Goal: Transaction & Acquisition: Obtain resource

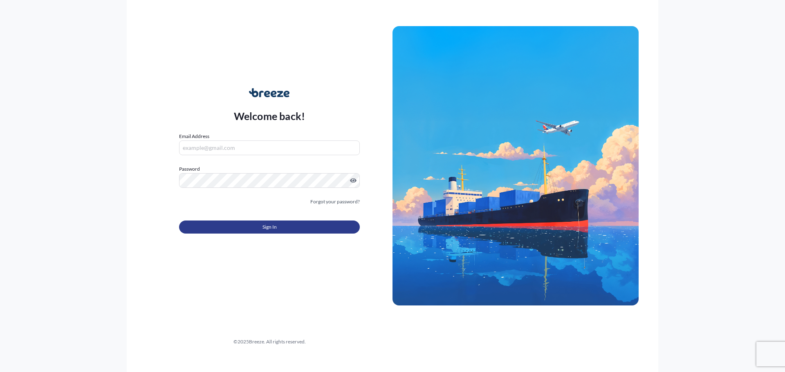
type input "[EMAIL_ADDRESS][DOMAIN_NAME]"
click at [274, 226] on span "Sign In" at bounding box center [269, 227] width 14 height 8
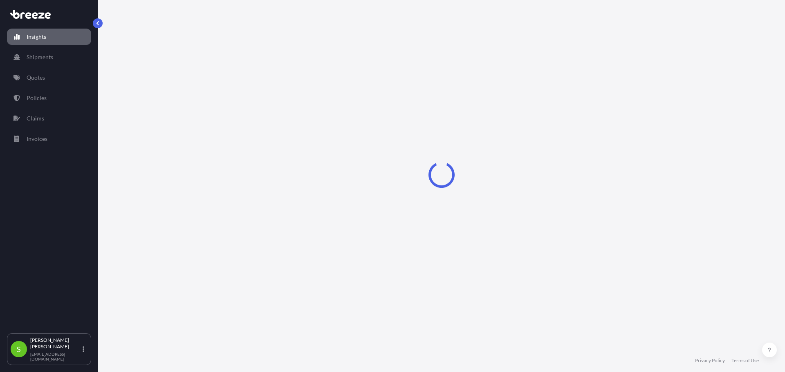
select select "2025"
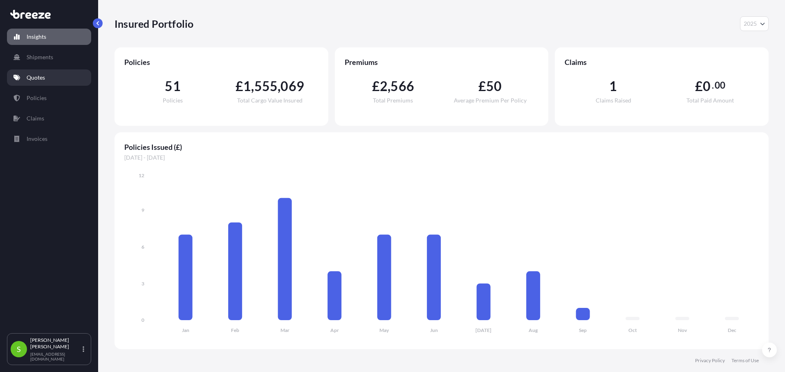
click at [42, 79] on p "Quotes" at bounding box center [36, 78] width 18 height 8
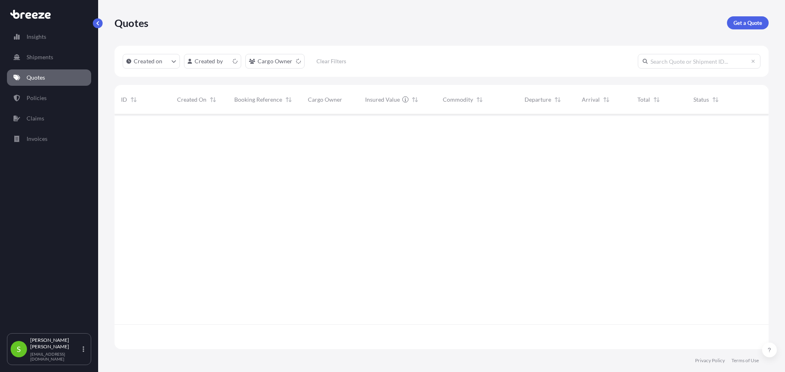
scroll to position [233, 648]
click at [740, 22] on p "Get a Quote" at bounding box center [747, 23] width 29 height 8
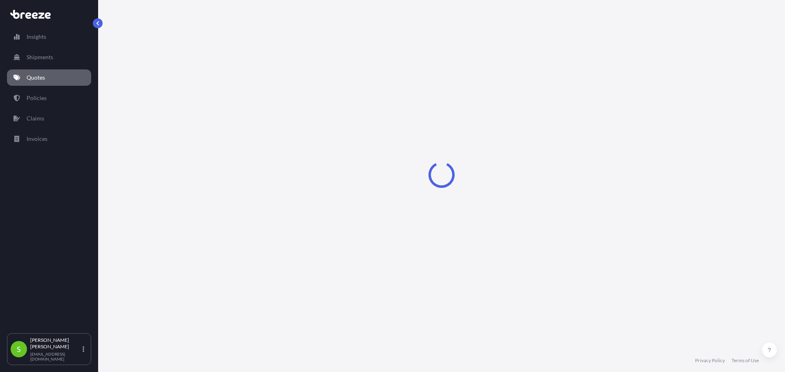
select select "Sea"
select select "1"
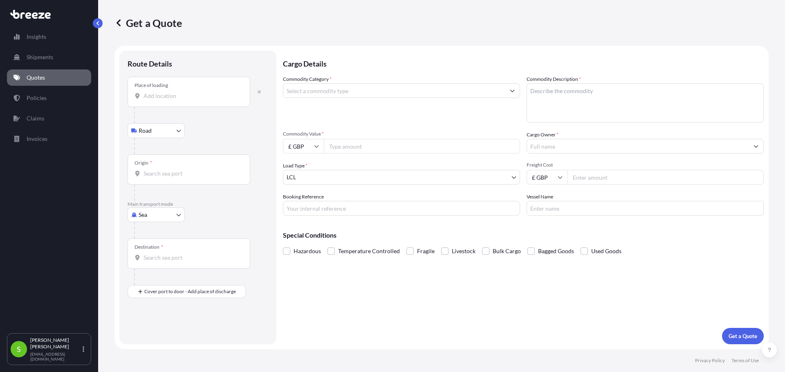
click at [177, 95] on input "Place of loading" at bounding box center [191, 96] width 96 height 8
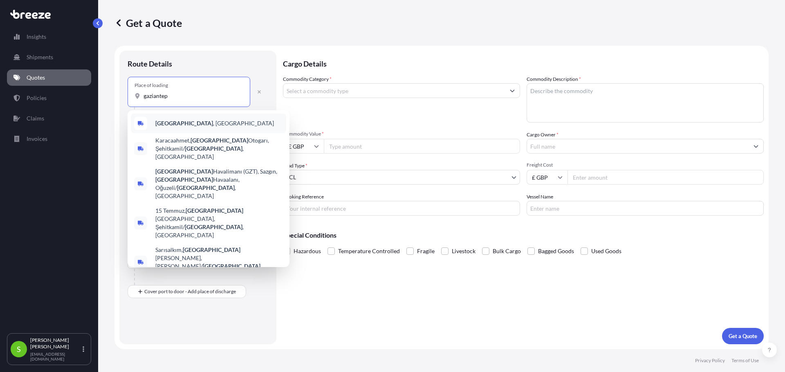
click at [182, 126] on span "[GEOGRAPHIC_DATA] , [GEOGRAPHIC_DATA]" at bounding box center [214, 123] width 119 height 8
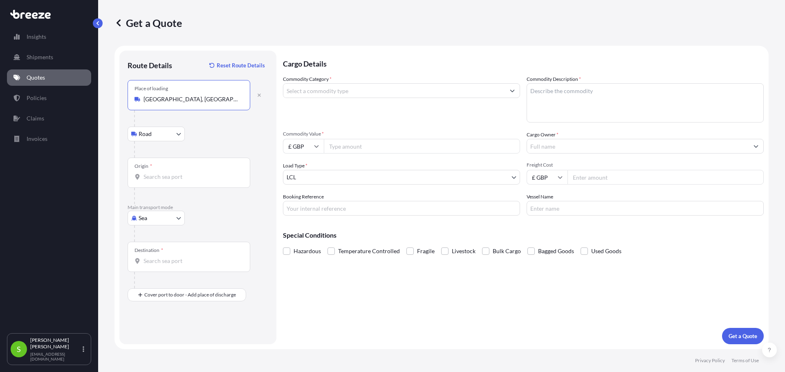
type input "[GEOGRAPHIC_DATA], [GEOGRAPHIC_DATA]"
click at [182, 177] on input "Origin *" at bounding box center [191, 177] width 96 height 8
type input "TRIST - [GEOGRAPHIC_DATA], [GEOGRAPHIC_DATA]"
click at [177, 219] on body "3 options available. 0 options available. 7 options available. 1 option availab…" at bounding box center [392, 186] width 785 height 372
click at [155, 268] on span "Road" at bounding box center [149, 269] width 13 height 8
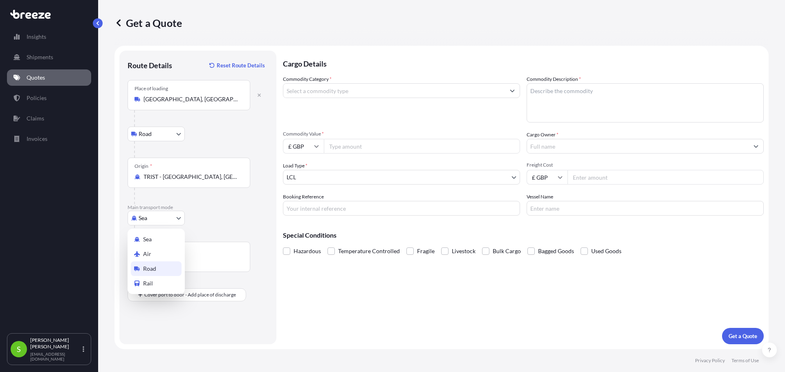
select select "Road"
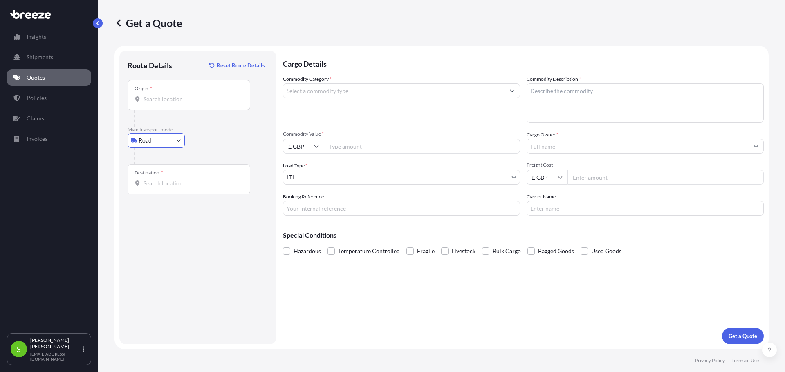
click at [188, 187] on input "Destination *" at bounding box center [191, 183] width 96 height 8
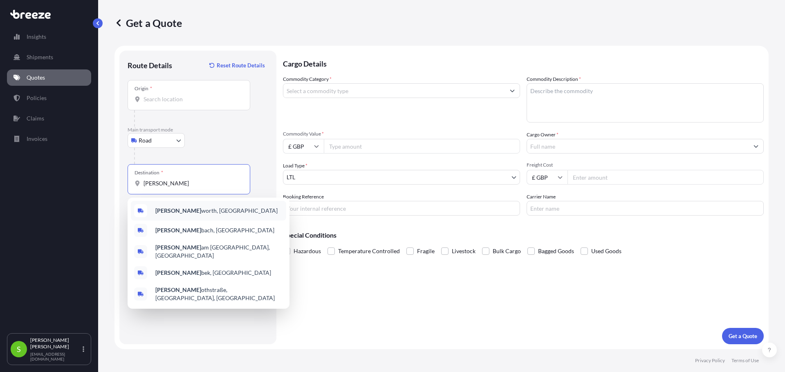
click at [178, 209] on span "[PERSON_NAME] worth, [GEOGRAPHIC_DATA]" at bounding box center [216, 211] width 122 height 8
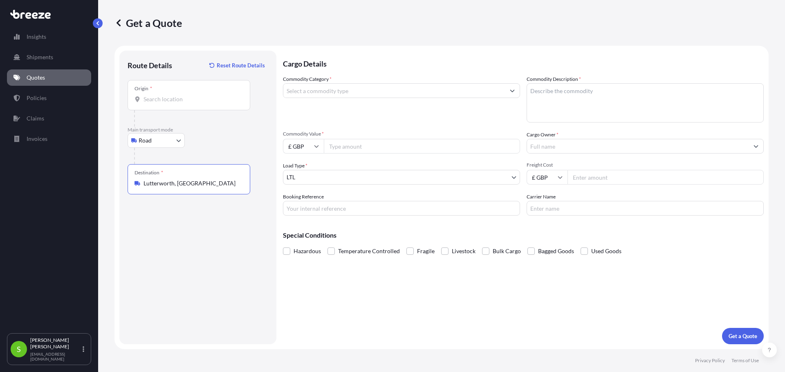
type input "Lutterworth, [GEOGRAPHIC_DATA]"
click at [356, 89] on input "Commodity Category *" at bounding box center [393, 90] width 221 height 15
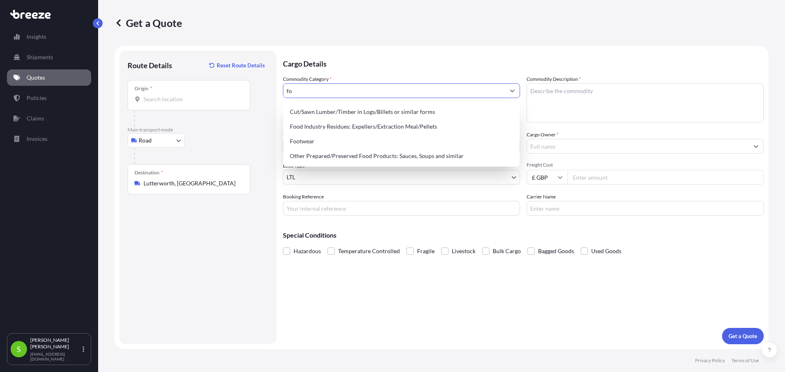
type input "f"
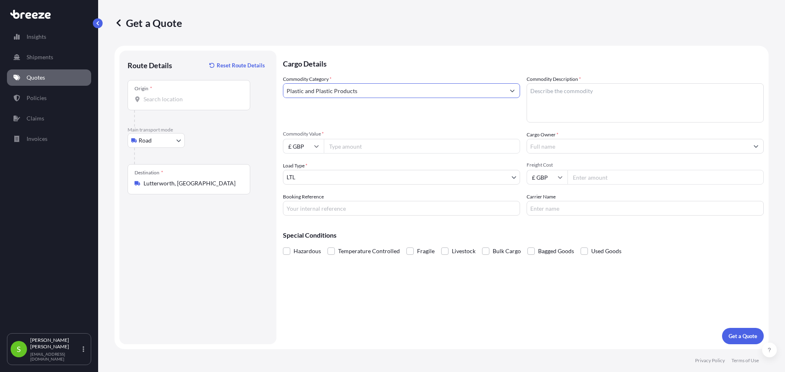
type input "Plastic and Plastic Products"
click at [552, 96] on textarea "Commodity Description *" at bounding box center [644, 102] width 237 height 39
type textarea "freezer bags"
type input "2842.80"
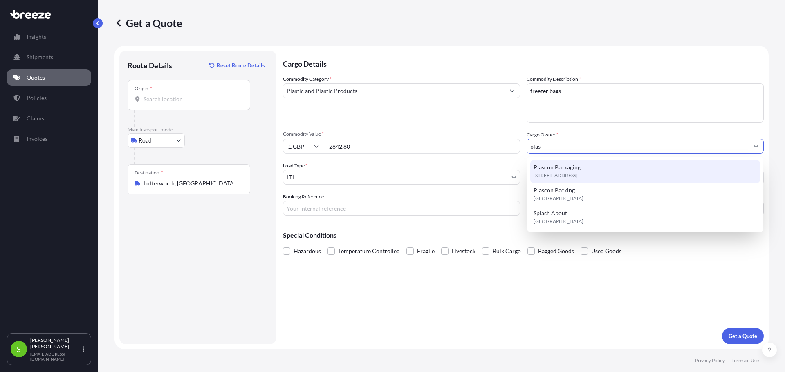
click at [577, 173] on span "[STREET_ADDRESS]" at bounding box center [555, 176] width 44 height 8
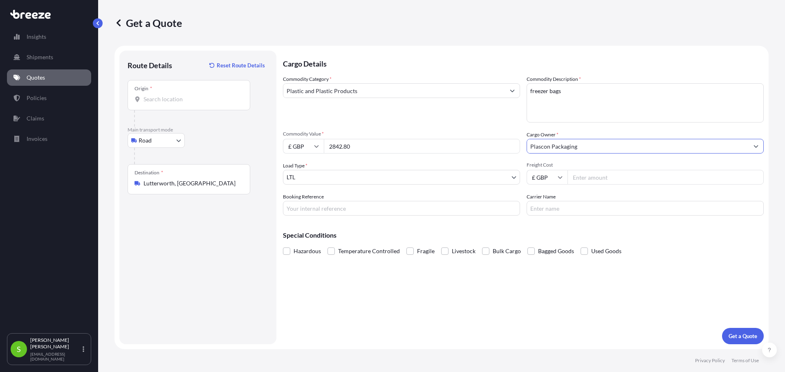
type input "Plascon Packaging"
click at [614, 181] on input "Freight Cost" at bounding box center [665, 177] width 196 height 15
type input "500"
type input "tbc"
type input "britam"
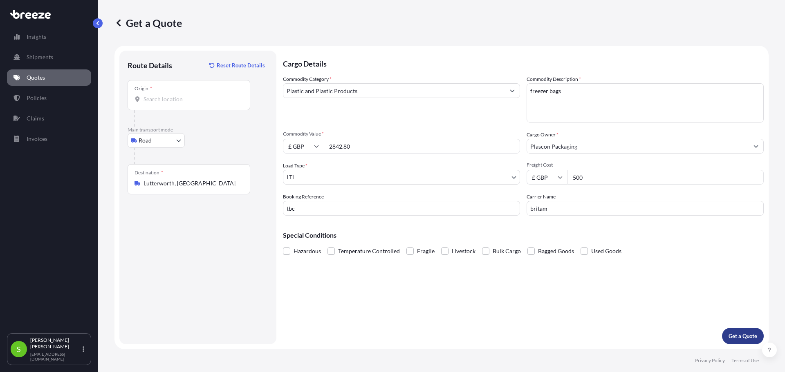
click at [741, 339] on p "Get a Quote" at bounding box center [742, 336] width 29 height 8
click at [182, 103] on input "Origin * Please select an origin" at bounding box center [191, 99] width 96 height 8
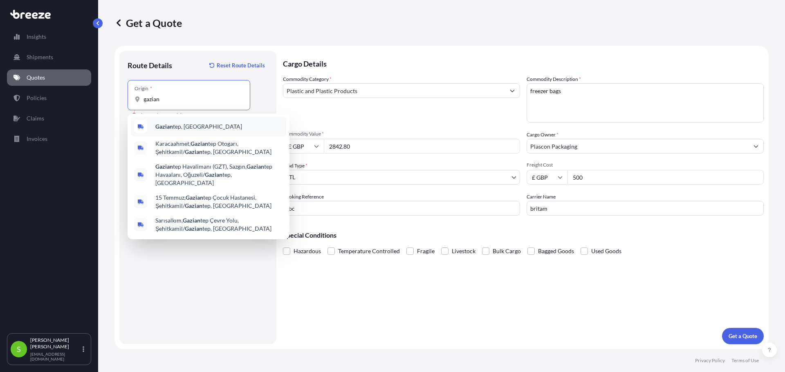
click at [179, 125] on span "Gazian tep, [GEOGRAPHIC_DATA]" at bounding box center [198, 127] width 87 height 8
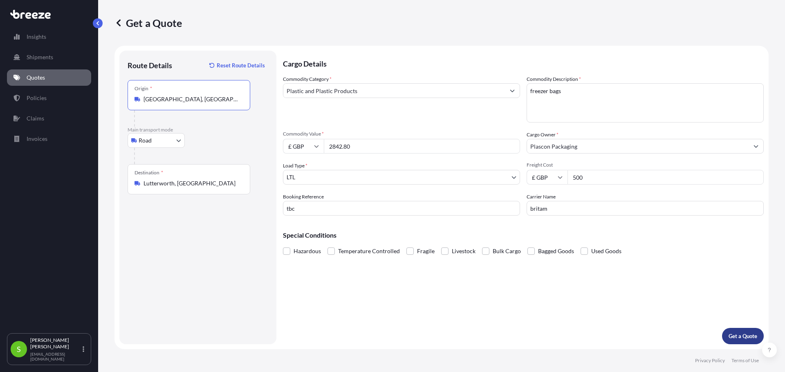
type input "[GEOGRAPHIC_DATA], [GEOGRAPHIC_DATA]"
click at [740, 335] on p "Get a Quote" at bounding box center [742, 336] width 29 height 8
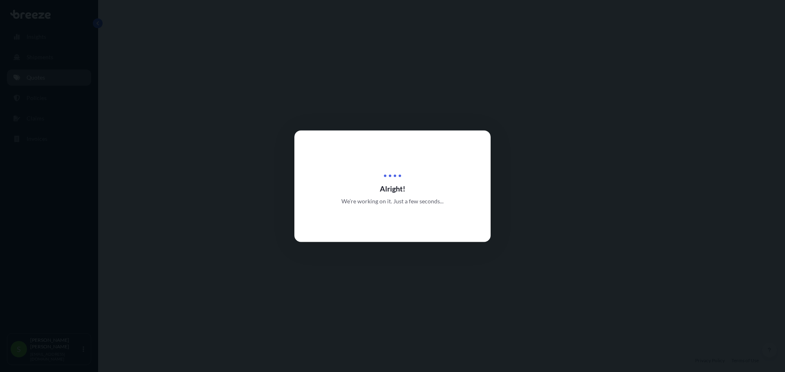
select select "Road"
select select "1"
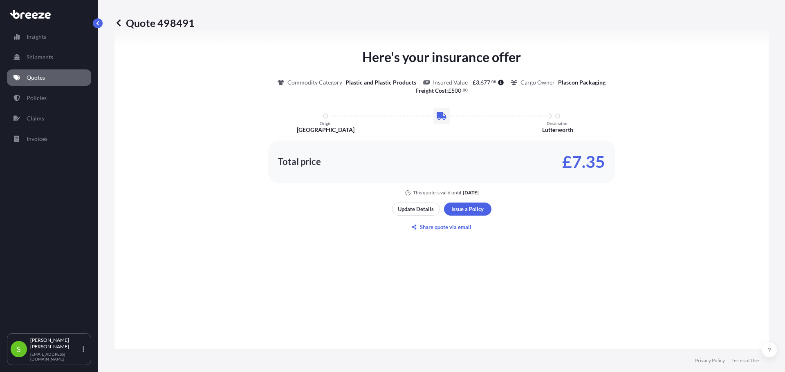
scroll to position [369, 0]
